Goal: Information Seeking & Learning: Learn about a topic

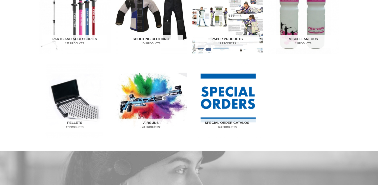
scroll to position [288, 0]
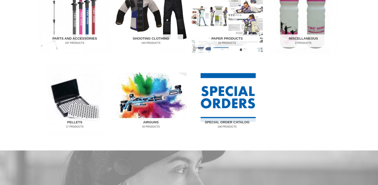
click at [172, 111] on img "Visit product category Airguns" at bounding box center [151, 100] width 71 height 74
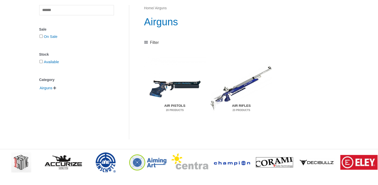
scroll to position [63, 0]
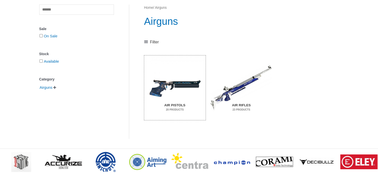
click at [165, 98] on img "Visit product category Air Pistols" at bounding box center [175, 87] width 62 height 65
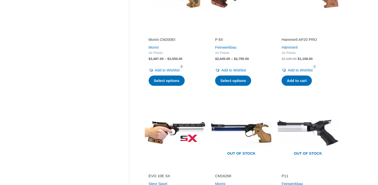
scroll to position [675, 0]
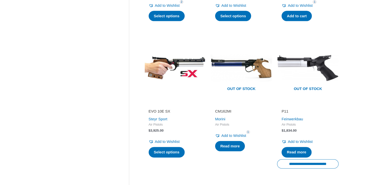
click at [159, 109] on h2 "EVO 10E SX" at bounding box center [175, 111] width 53 height 5
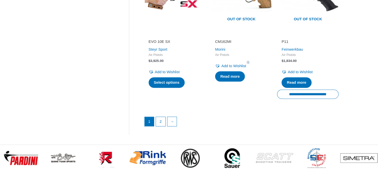
scroll to position [744, 0]
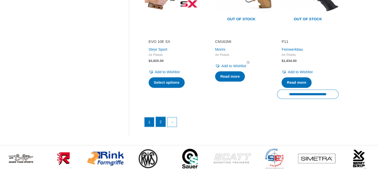
click at [159, 117] on link "2" at bounding box center [161, 122] width 10 height 10
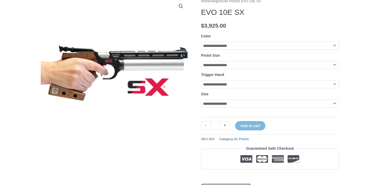
scroll to position [70, 0]
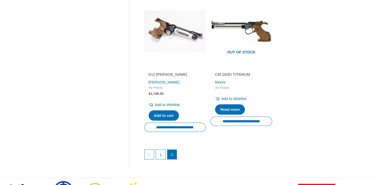
scroll to position [271, 0]
